Goal: Information Seeking & Learning: Learn about a topic

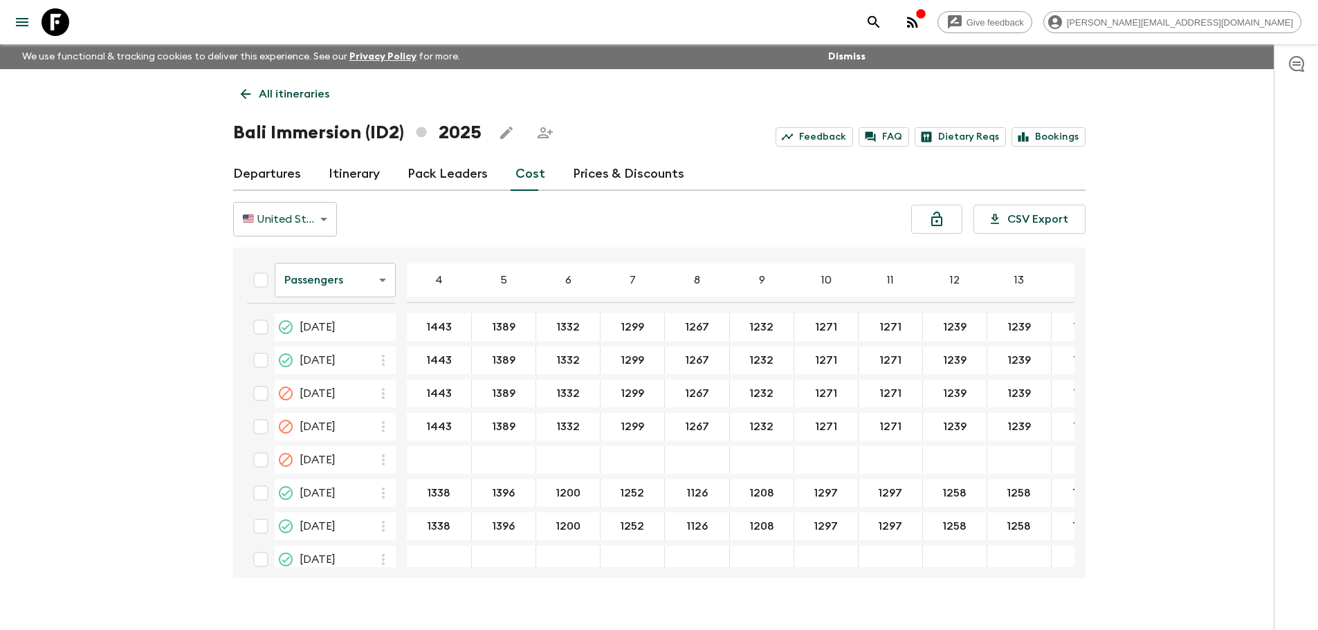
scroll to position [1312, 0]
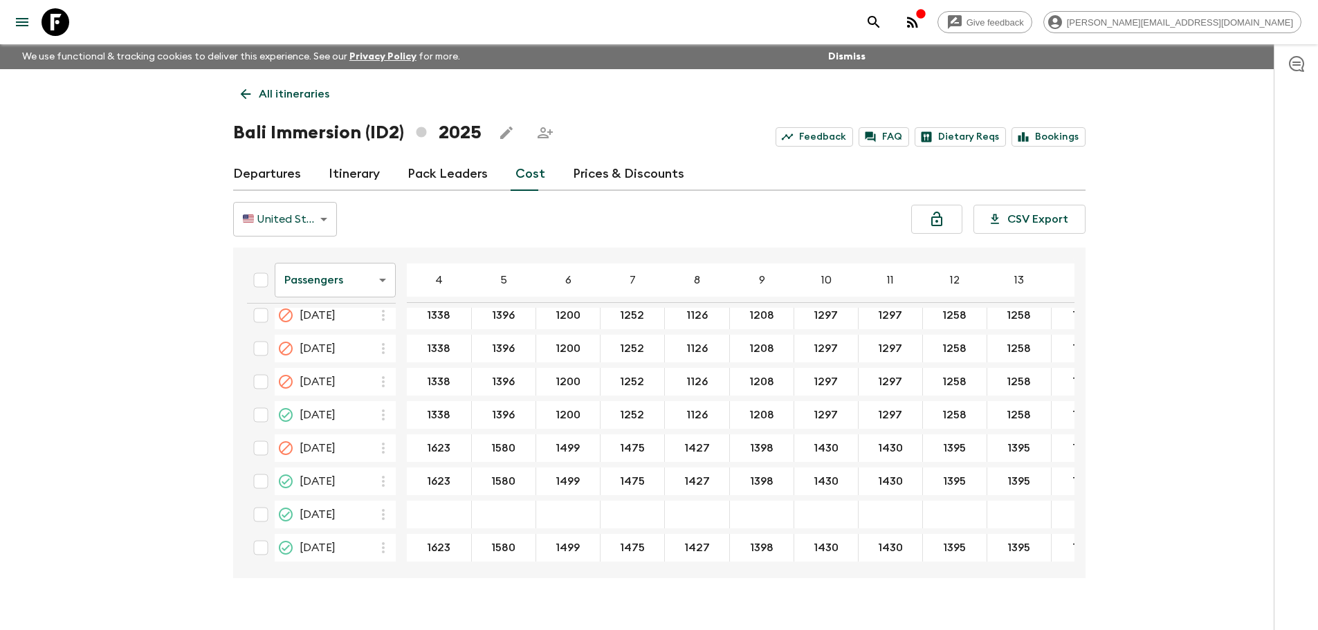
click at [252, 86] on icon at bounding box center [245, 93] width 15 height 15
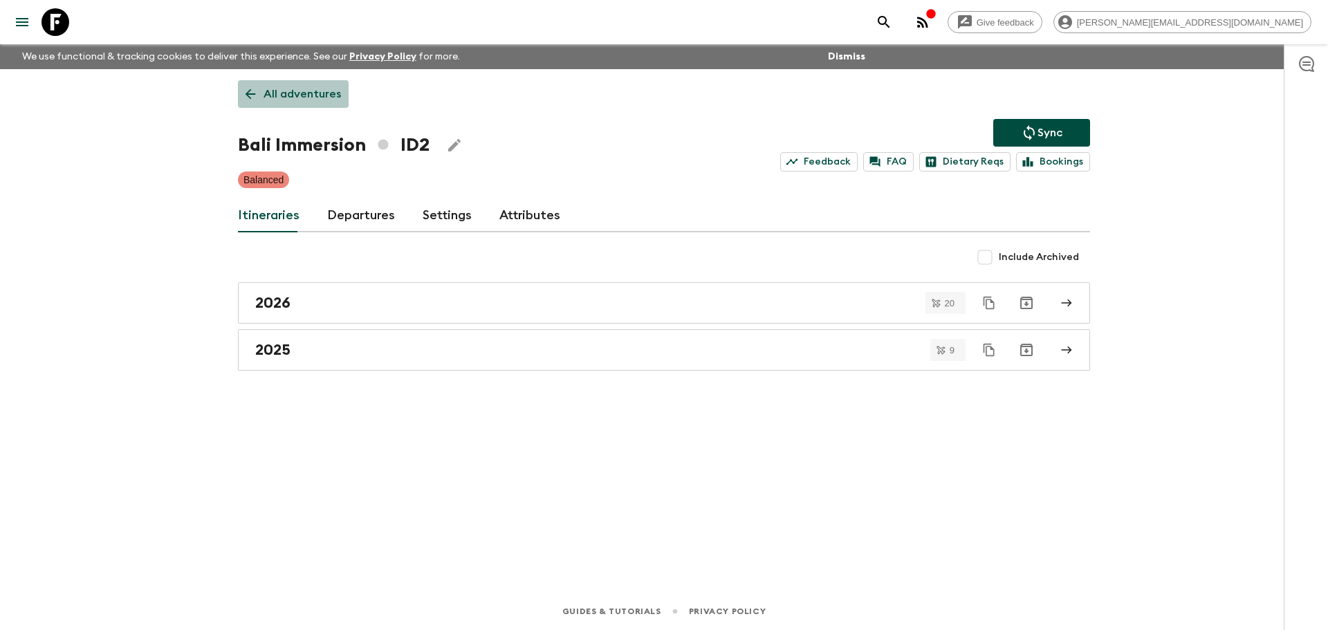
click at [308, 83] on link "All adventures" at bounding box center [293, 94] width 111 height 28
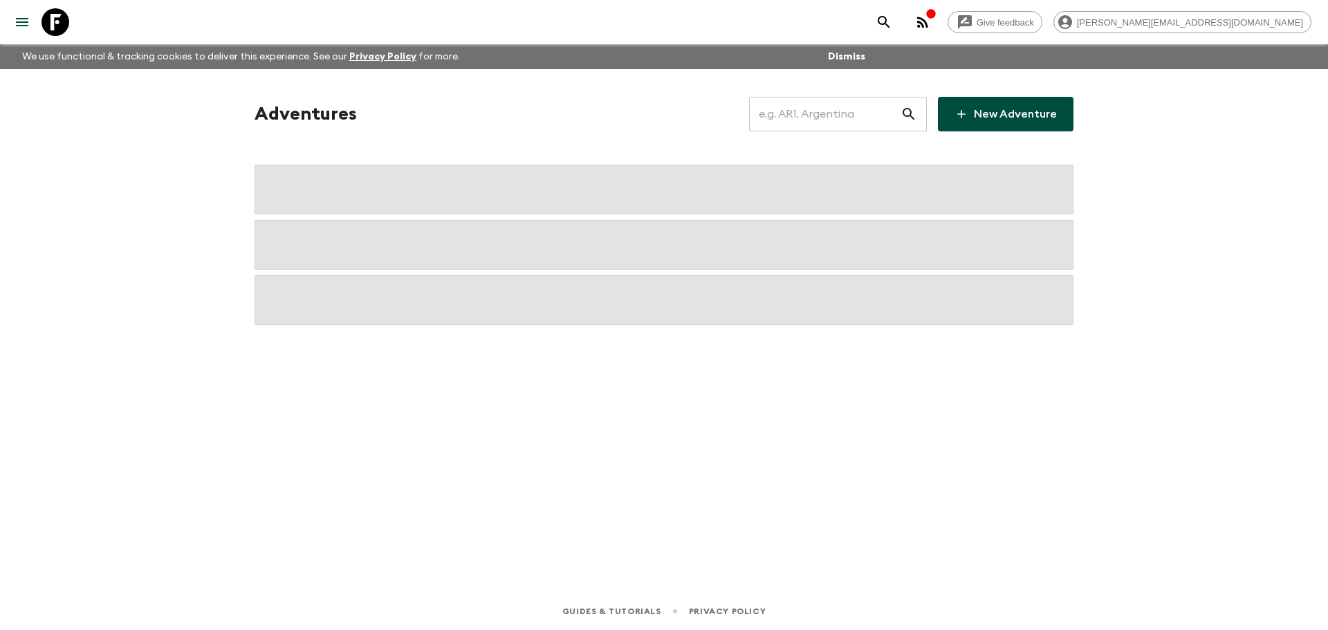
click at [851, 109] on input "text" at bounding box center [824, 114] width 151 height 39
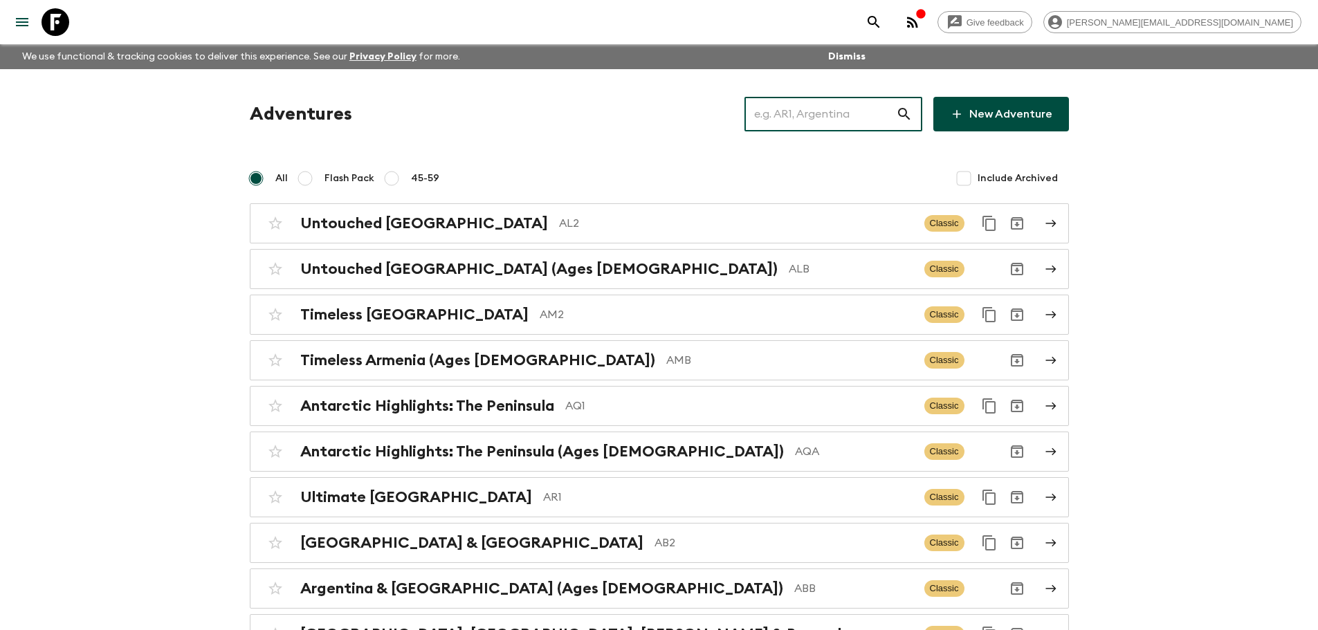
click at [804, 124] on input "text" at bounding box center [819, 114] width 151 height 39
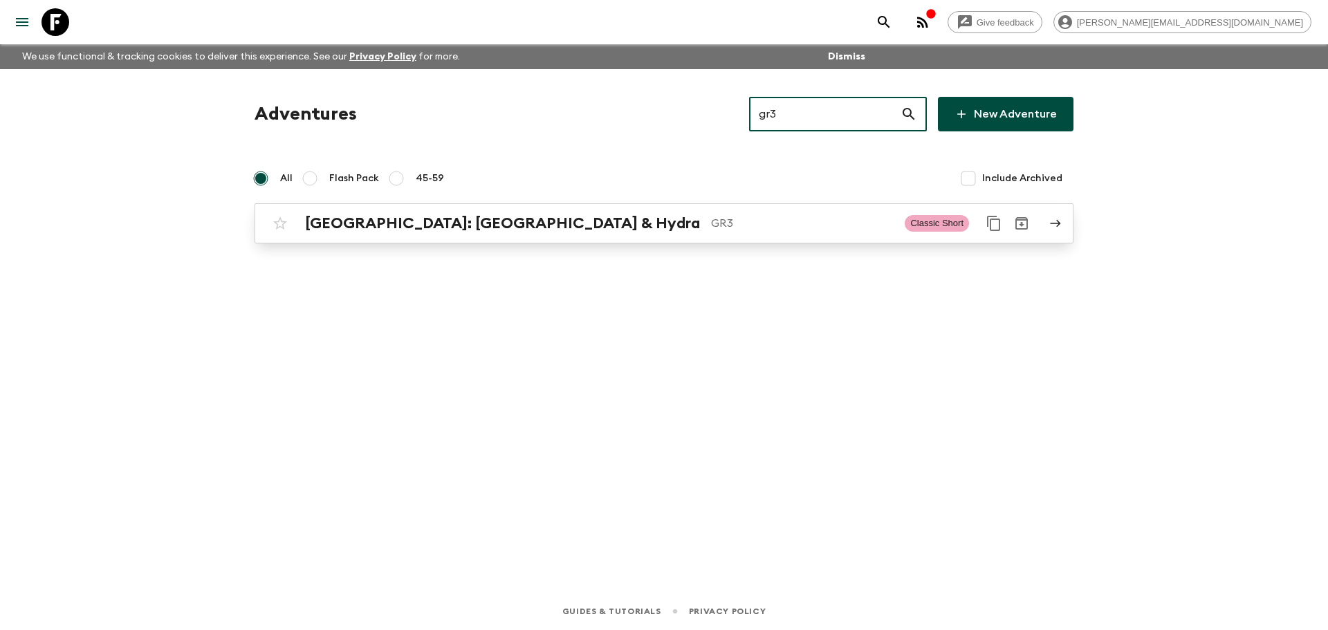
type input "gr3"
click at [711, 219] on p "GR3" at bounding box center [802, 223] width 183 height 17
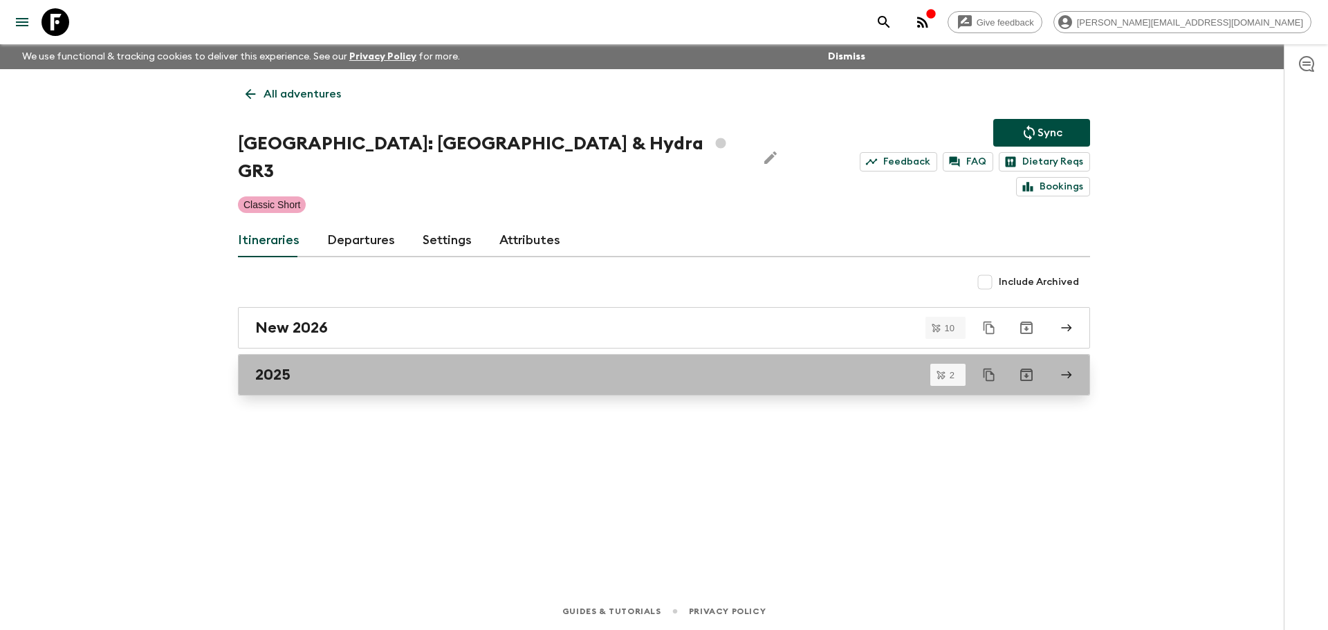
click at [423, 366] on div "2025" at bounding box center [650, 375] width 791 height 18
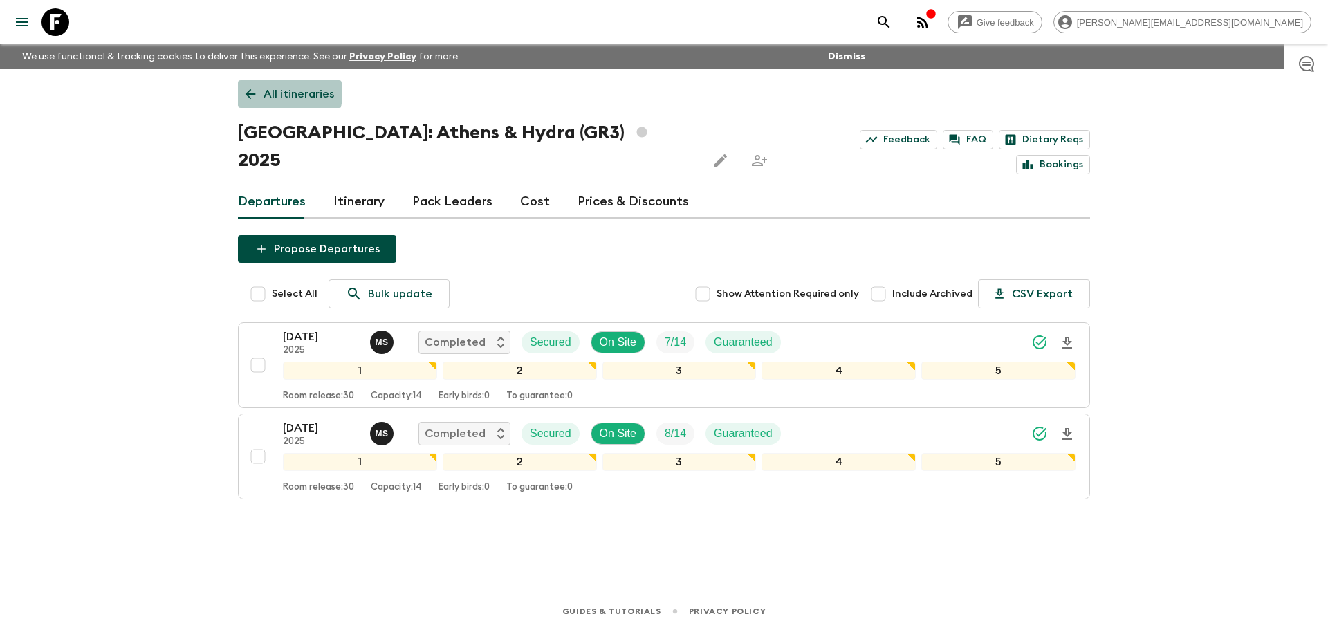
click at [263, 93] on link "All itineraries" at bounding box center [290, 94] width 104 height 28
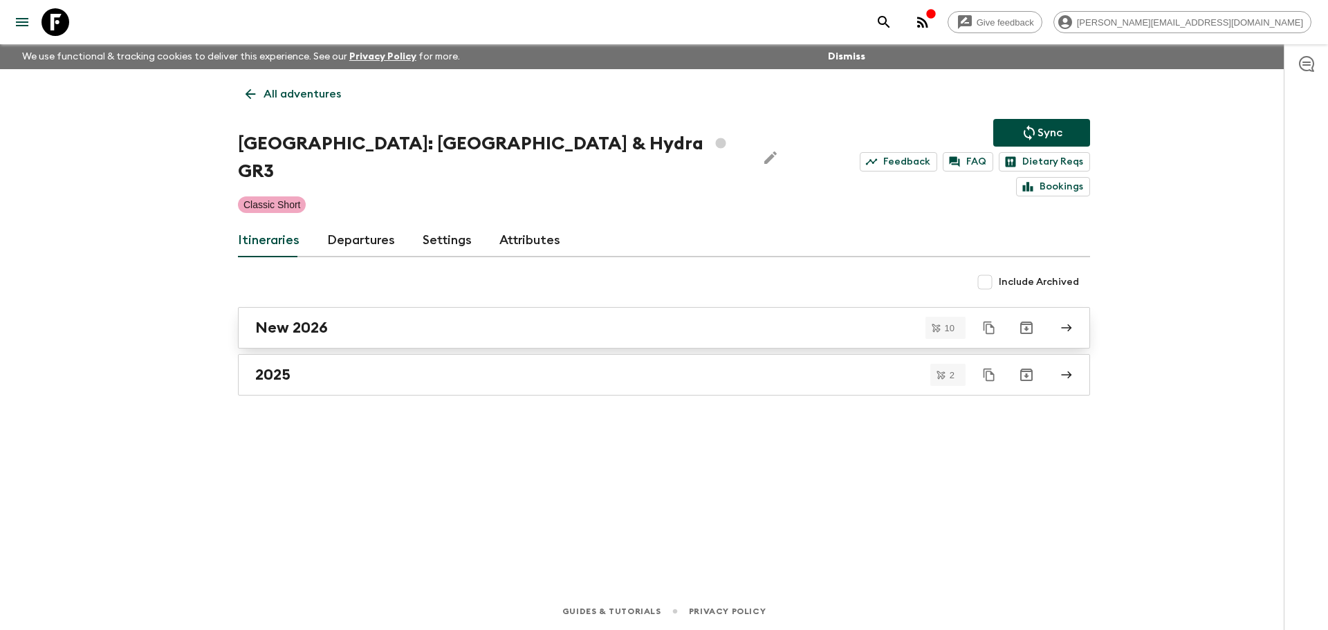
click at [372, 319] on div "New 2026" at bounding box center [650, 328] width 791 height 18
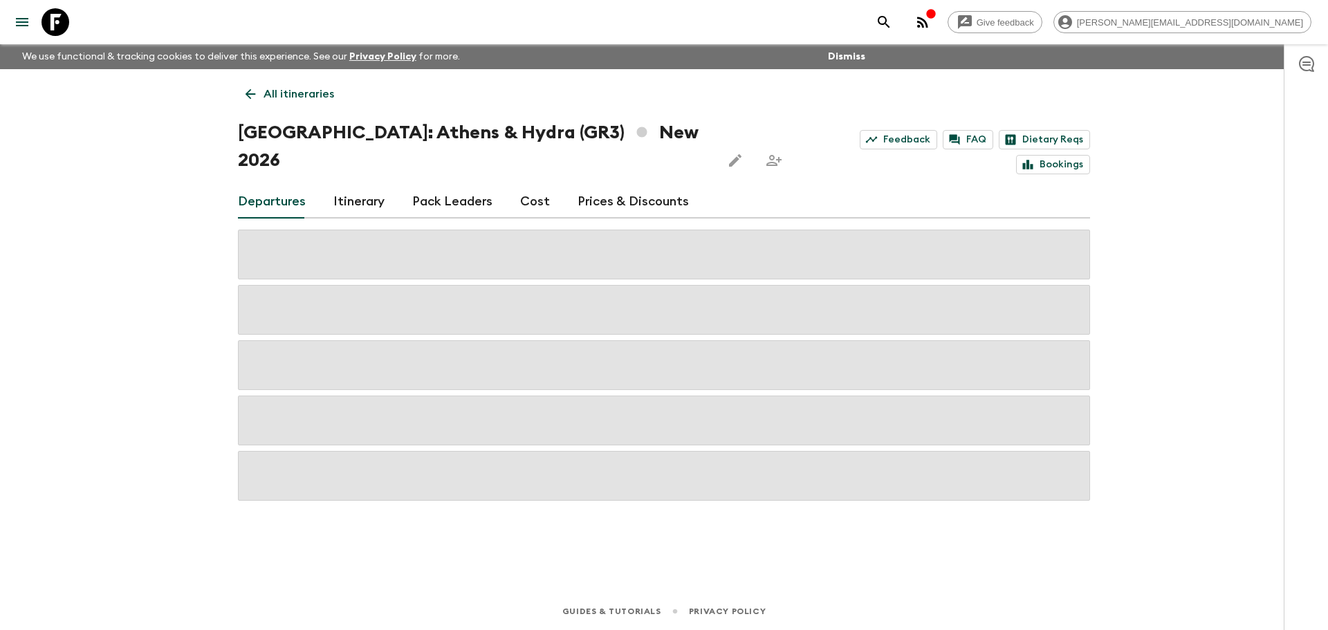
click at [607, 185] on link "Prices & Discounts" at bounding box center [633, 201] width 111 height 33
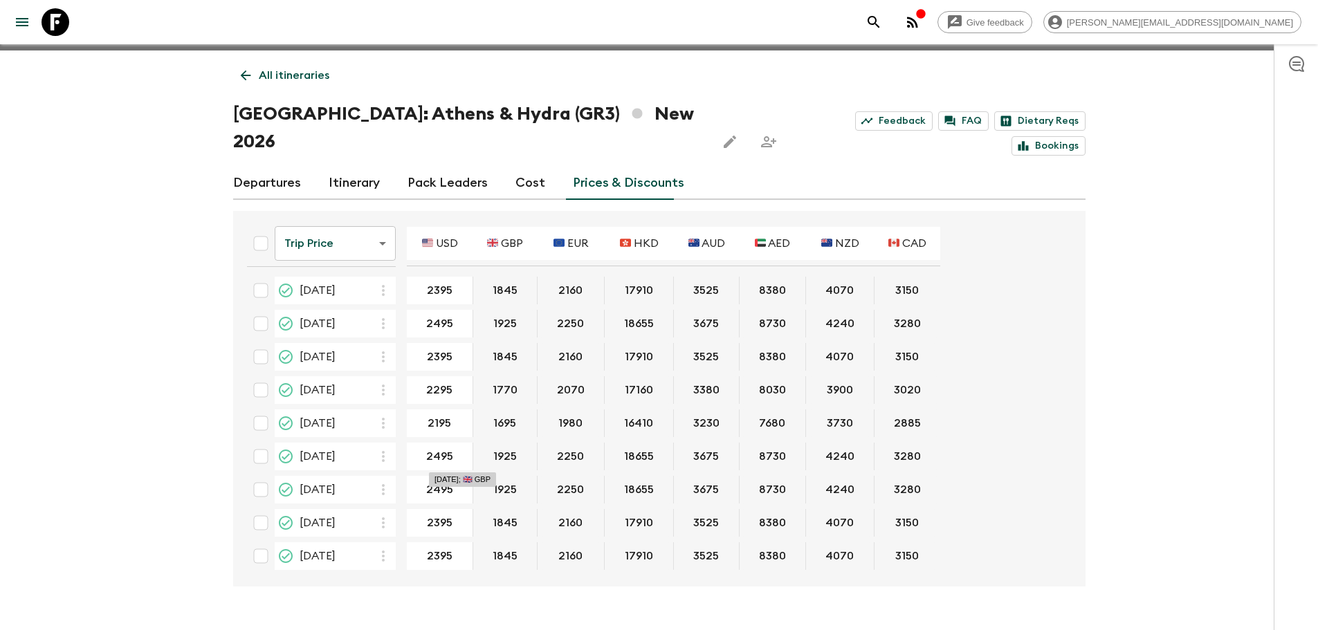
scroll to position [24, 0]
